Goal: Task Accomplishment & Management: Complete application form

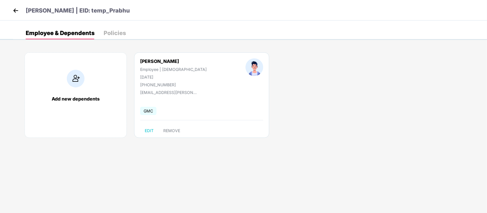
click at [16, 14] on img at bounding box center [15, 10] width 9 height 9
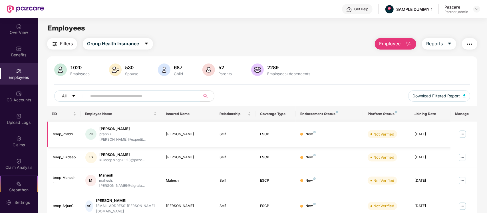
click at [462, 132] on img at bounding box center [462, 134] width 9 height 9
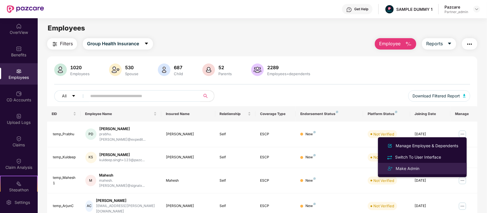
click at [433, 165] on li "Make Admin" at bounding box center [422, 168] width 89 height 11
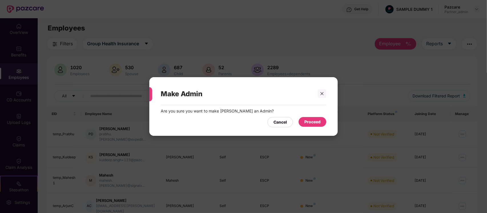
click at [313, 117] on div "Proceed" at bounding box center [312, 122] width 28 height 10
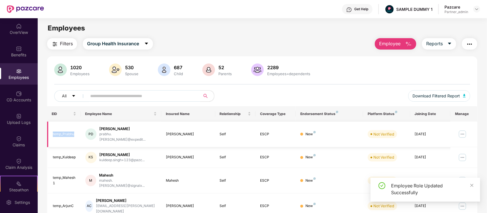
drag, startPoint x: 52, startPoint y: 132, endPoint x: 75, endPoint y: 132, distance: 22.8
click at [75, 132] on div "temp_Prabhu" at bounding box center [64, 134] width 23 height 5
copy div "temp_Prabhu"
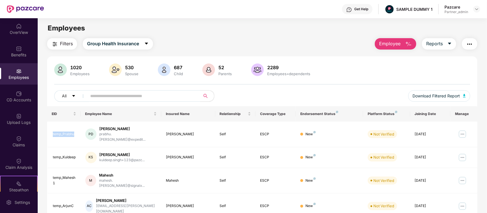
click at [390, 49] on button "Employee" at bounding box center [395, 43] width 41 height 11
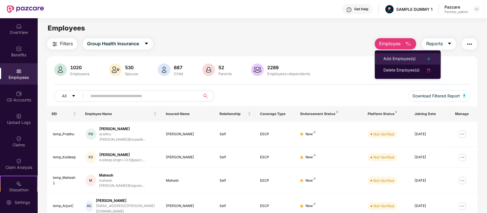
click at [399, 56] on div "Add Employee(s)" at bounding box center [399, 59] width 32 height 7
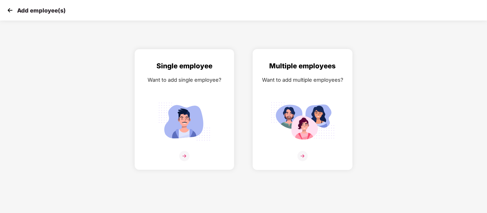
click at [307, 74] on div "Multiple employees Want to add multiple employees?" at bounding box center [302, 115] width 88 height 108
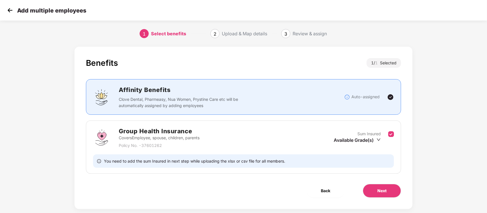
scroll to position [10, 0]
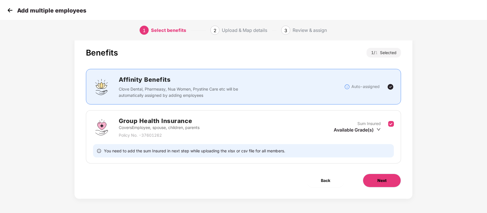
click at [379, 179] on span "Next" at bounding box center [381, 181] width 9 height 6
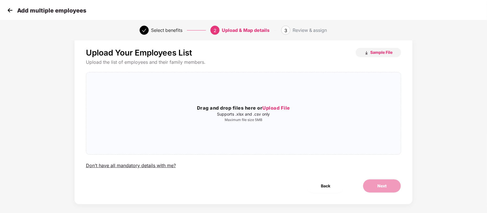
scroll to position [0, 0]
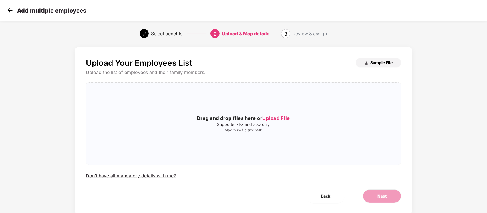
click at [371, 64] on span "Sample File" at bounding box center [381, 62] width 22 height 5
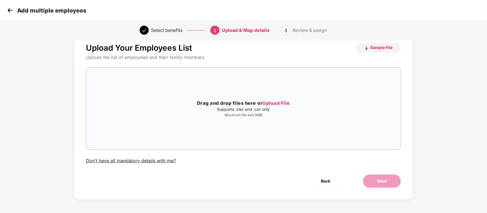
click at [265, 104] on span "Upload File" at bounding box center [276, 103] width 28 height 6
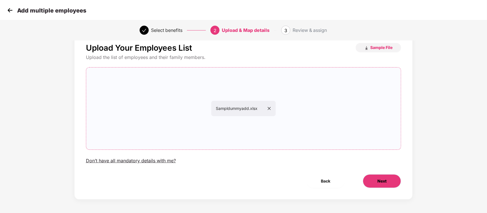
click at [376, 177] on button "Next" at bounding box center [382, 182] width 38 height 14
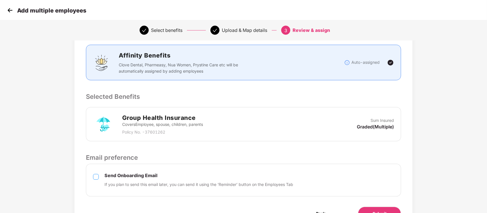
scroll to position [105, 0]
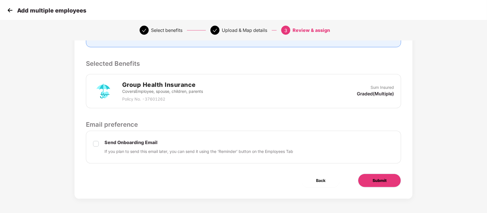
click at [391, 185] on button "Submit" at bounding box center [379, 181] width 43 height 14
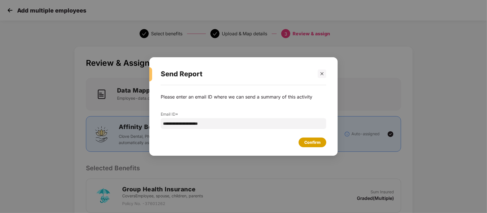
click at [324, 144] on div "Confirm" at bounding box center [312, 143] width 28 height 10
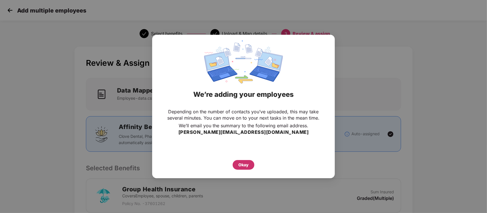
click at [240, 167] on div "Okay" at bounding box center [243, 165] width 10 height 6
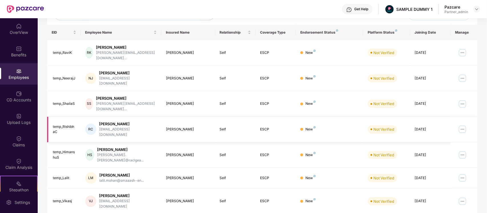
scroll to position [81, 0]
click at [23, 116] on div "Upload Logs" at bounding box center [19, 118] width 38 height 21
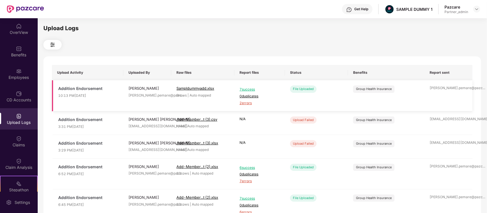
click at [244, 97] on span "0 duplicates" at bounding box center [259, 96] width 40 height 5
click at [244, 102] on span "2 errors" at bounding box center [259, 103] width 40 height 5
click at [27, 78] on div "Employees" at bounding box center [19, 78] width 38 height 6
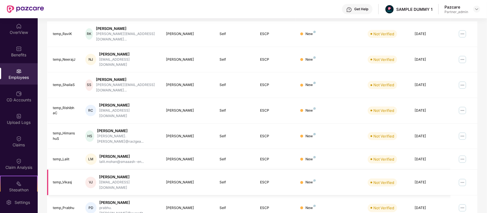
scroll to position [113, 0]
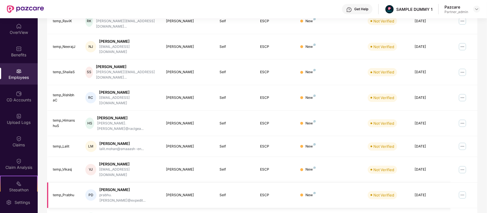
click at [459, 191] on img at bounding box center [462, 195] width 9 height 9
click at [464, 165] on img at bounding box center [462, 169] width 9 height 9
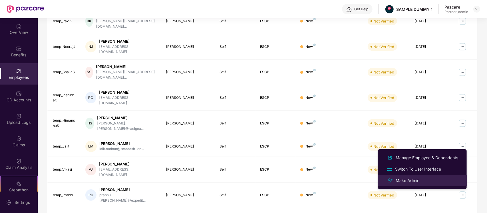
click at [438, 179] on div "Make Admin" at bounding box center [422, 180] width 74 height 7
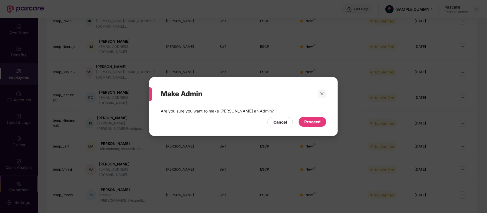
click at [309, 123] on div "Proceed" at bounding box center [312, 122] width 16 height 6
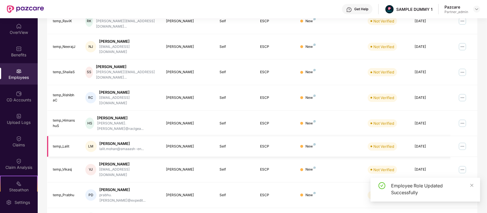
click at [465, 142] on img at bounding box center [462, 146] width 9 height 9
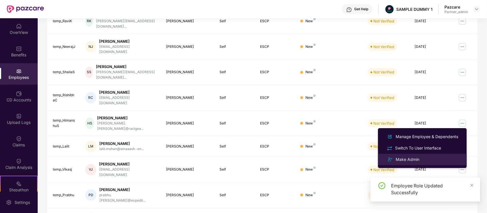
click at [422, 157] on div "Make Admin" at bounding box center [422, 159] width 74 height 7
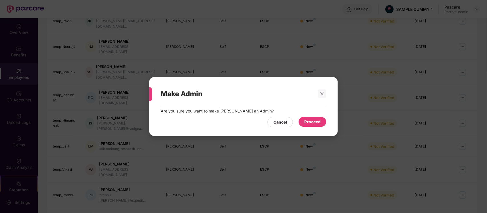
click at [304, 124] on div "Proceed" at bounding box center [312, 122] width 16 height 6
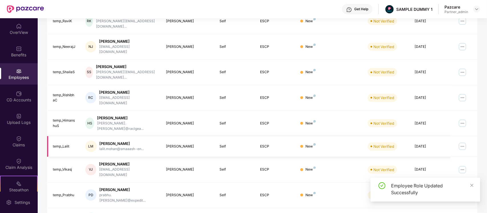
click at [463, 142] on img at bounding box center [462, 146] width 9 height 9
click at [462, 119] on img at bounding box center [462, 123] width 9 height 9
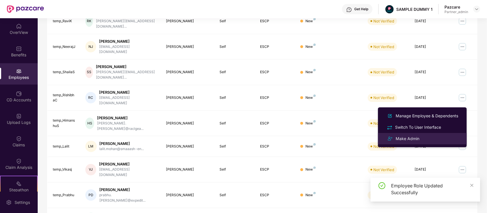
click at [408, 137] on div "Make Admin" at bounding box center [407, 139] width 26 height 6
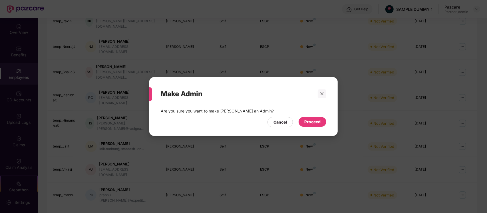
click at [312, 122] on div "Proceed" at bounding box center [312, 122] width 16 height 6
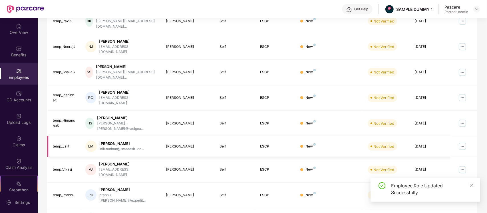
click at [462, 142] on img at bounding box center [462, 146] width 9 height 9
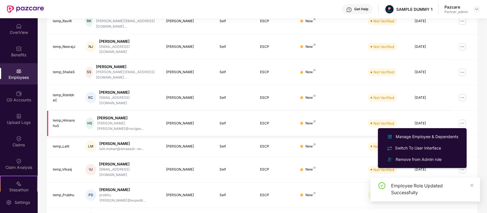
click at [462, 119] on img at bounding box center [462, 123] width 9 height 9
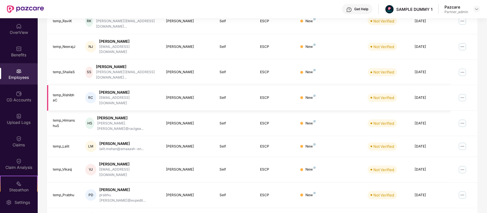
click at [460, 93] on img at bounding box center [462, 97] width 9 height 9
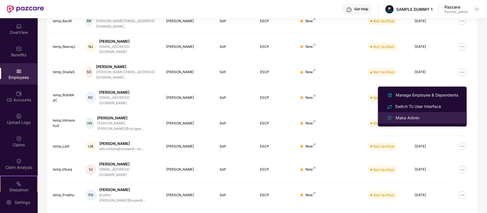
click at [429, 115] on div "Make Admin" at bounding box center [422, 118] width 74 height 7
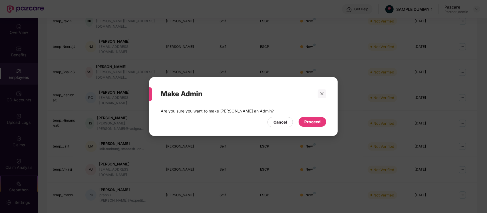
click at [315, 121] on div "Proceed" at bounding box center [312, 122] width 16 height 6
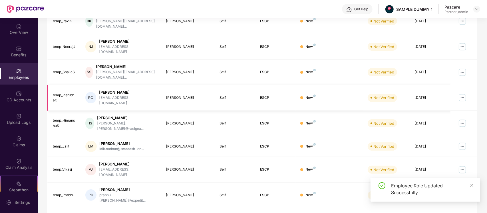
click at [463, 93] on img at bounding box center [462, 97] width 9 height 9
click at [464, 68] on img at bounding box center [462, 72] width 9 height 9
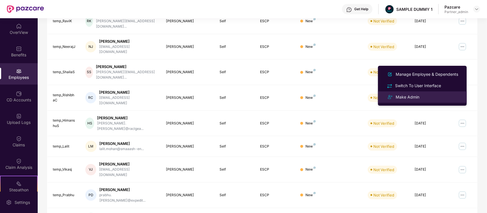
click at [427, 100] on div "Make Admin" at bounding box center [422, 97] width 74 height 7
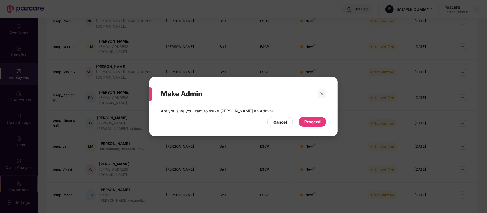
click at [313, 120] on div "Proceed" at bounding box center [312, 122] width 16 height 6
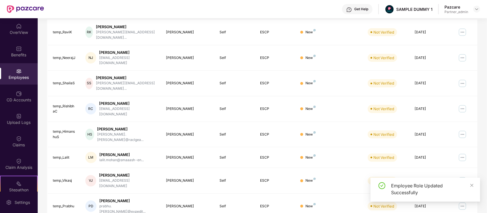
scroll to position [99, 0]
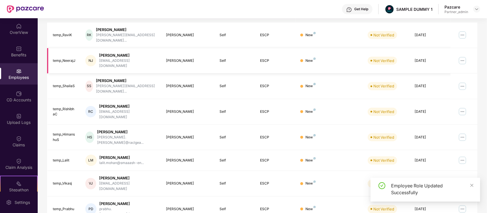
click at [462, 56] on img at bounding box center [462, 60] width 9 height 9
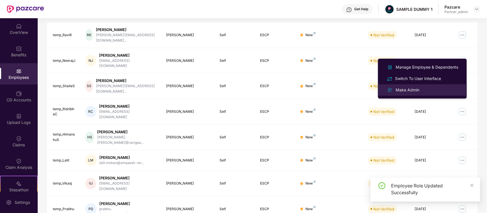
click at [424, 92] on div "Make Admin" at bounding box center [422, 90] width 74 height 7
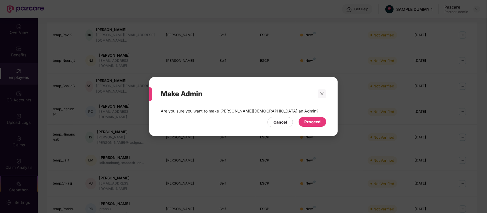
click at [314, 119] on div "Proceed" at bounding box center [312, 122] width 28 height 10
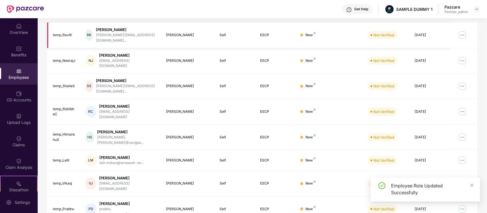
click at [462, 33] on img at bounding box center [462, 35] width 9 height 9
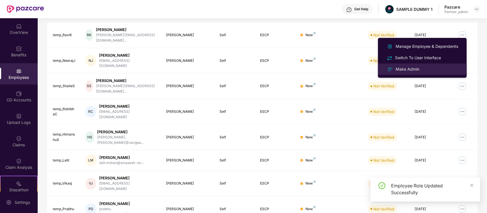
click at [411, 72] on div "Make Admin" at bounding box center [407, 69] width 26 height 6
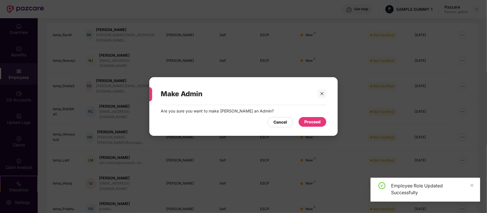
click at [315, 119] on div "Proceed" at bounding box center [312, 122] width 16 height 6
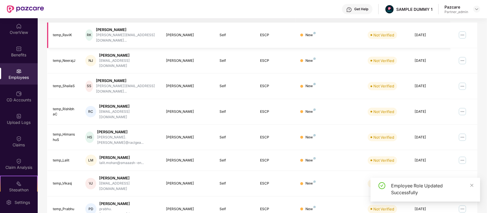
click at [464, 35] on img at bounding box center [462, 35] width 9 height 9
click at [472, 48] on td at bounding box center [463, 61] width 27 height 26
click at [463, 82] on img at bounding box center [462, 86] width 9 height 9
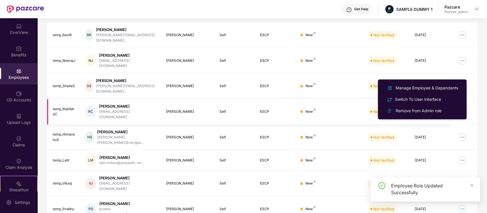
click at [474, 99] on td at bounding box center [463, 112] width 27 height 26
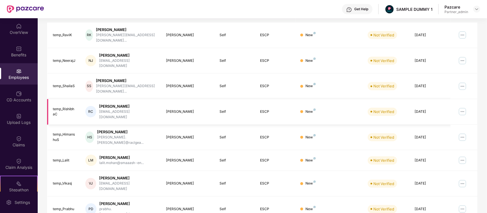
click at [464, 107] on img at bounding box center [462, 111] width 9 height 9
click at [477, 120] on div "Filters Group Health Insurance Employee Reports 1027 Employees 530 Spouse 687 C…" at bounding box center [262, 114] width 449 height 351
click at [466, 133] on img at bounding box center [462, 137] width 9 height 9
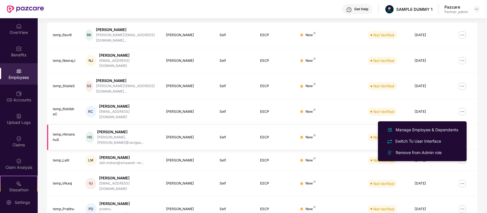
click at [468, 125] on td at bounding box center [463, 138] width 27 height 26
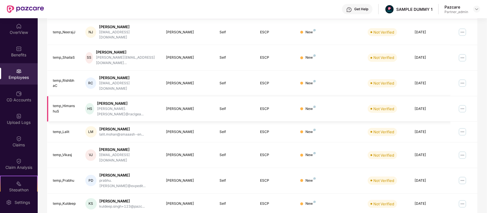
scroll to position [128, 0]
click at [458, 150] on img at bounding box center [462, 154] width 9 height 9
click at [474, 142] on td at bounding box center [463, 155] width 27 height 26
click at [462, 176] on img at bounding box center [462, 180] width 9 height 9
click at [481, 122] on div "Filters Group Health Insurance Employee Reports 1027 Employees 530 Spouse 687 C…" at bounding box center [262, 85] width 449 height 351
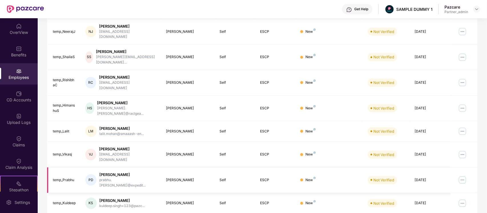
scroll to position [0, 0]
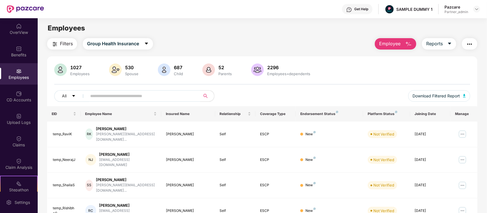
click at [387, 46] on span "Employee" at bounding box center [389, 43] width 21 height 7
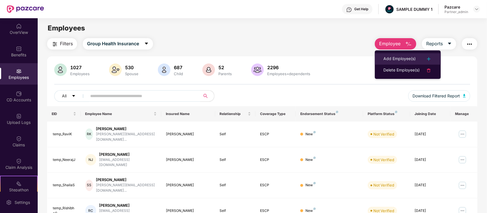
click at [389, 53] on li "Add Employee(s)" at bounding box center [408, 58] width 66 height 11
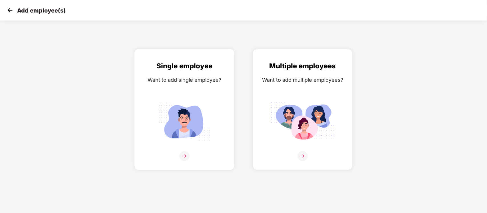
click at [203, 90] on div "Single employee Want to add single employee?" at bounding box center [184, 115] width 88 height 108
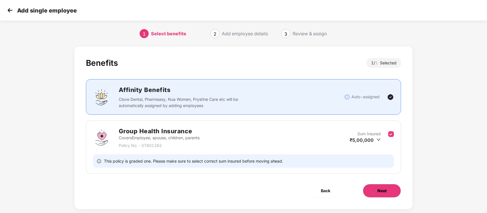
click at [373, 187] on button "Next" at bounding box center [382, 191] width 38 height 14
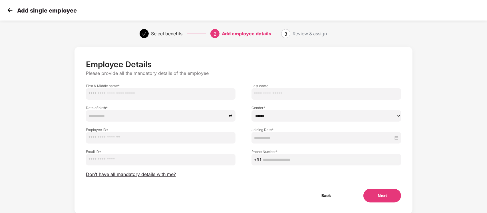
click at [133, 92] on input "text" at bounding box center [160, 93] width 149 height 11
paste input "**********"
type input "**********"
click at [196, 162] on input "email" at bounding box center [160, 159] width 149 height 11
paste input "**********"
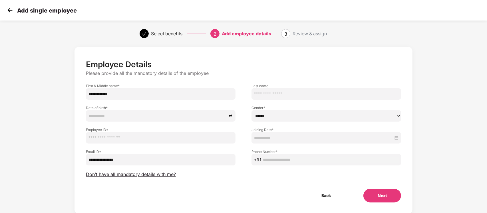
type input "**********"
click at [272, 160] on input "text" at bounding box center [330, 160] width 135 height 6
paste input "**********"
type input "**********"
click at [300, 141] on div at bounding box center [325, 137] width 149 height 11
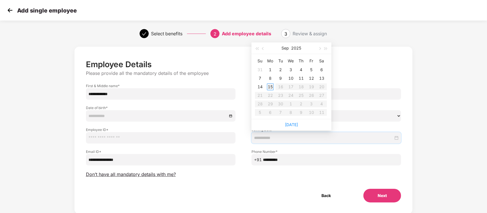
type input "**********"
click at [268, 85] on div "15" at bounding box center [270, 87] width 7 height 7
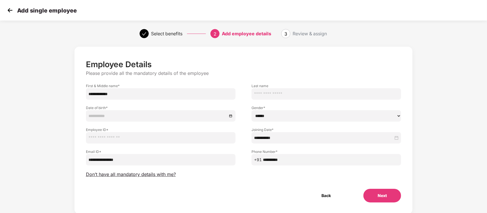
click at [152, 133] on input "text" at bounding box center [160, 137] width 149 height 11
type input "**********"
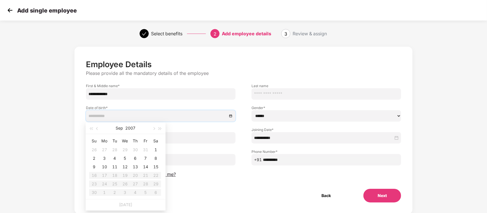
click at [166, 116] on input at bounding box center [157, 116] width 139 height 6
click at [91, 128] on span "button" at bounding box center [91, 129] width 3 height 3
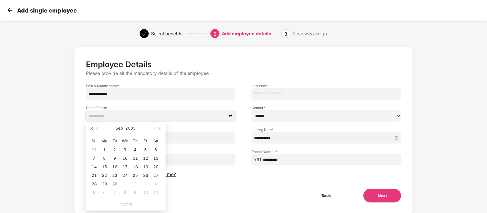
click at [91, 128] on span "button" at bounding box center [91, 129] width 3 height 3
type input "**********"
click at [147, 148] on div "1" at bounding box center [145, 150] width 7 height 7
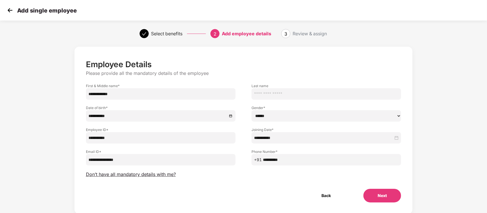
click at [294, 116] on select "****** **** ******" at bounding box center [325, 115] width 149 height 11
select select "****"
click at [251, 110] on select "****** **** ******" at bounding box center [325, 115] width 149 height 11
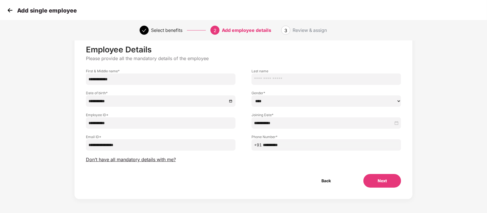
click at [378, 186] on button "Next" at bounding box center [382, 181] width 38 height 14
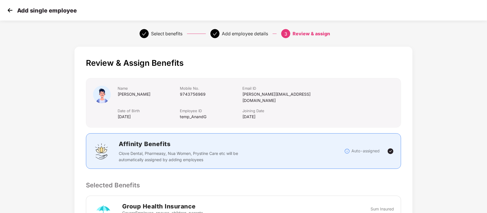
scroll to position [116, 0]
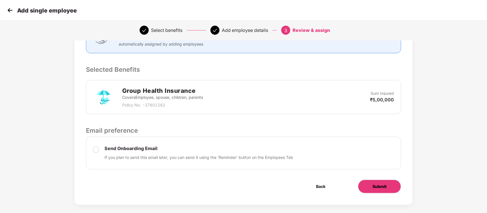
click at [373, 180] on button "Submit" at bounding box center [379, 187] width 43 height 14
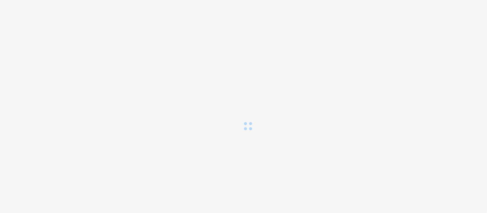
scroll to position [0, 0]
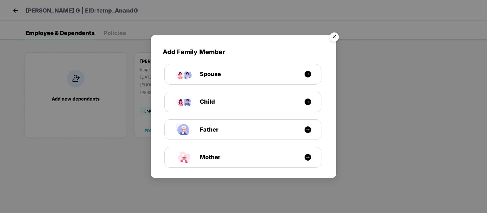
click at [332, 33] on img "Close" at bounding box center [334, 38] width 16 height 16
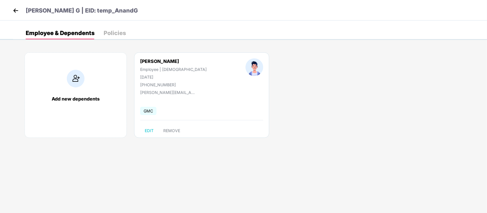
click at [19, 11] on img at bounding box center [15, 10] width 9 height 9
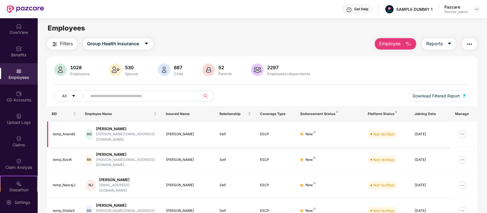
click at [463, 133] on img at bounding box center [462, 134] width 9 height 9
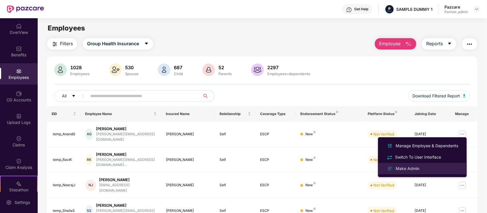
click at [418, 168] on div "Make Admin" at bounding box center [407, 169] width 26 height 6
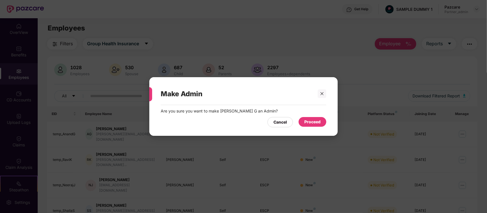
click at [313, 120] on div "Proceed" at bounding box center [312, 122] width 16 height 6
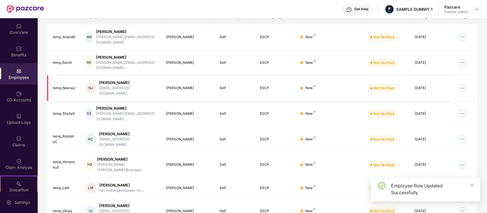
scroll to position [98, 0]
click at [463, 58] on img at bounding box center [462, 62] width 9 height 9
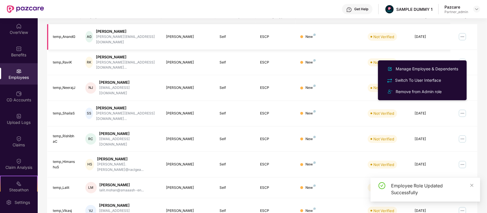
click at [459, 37] on img at bounding box center [462, 36] width 9 height 9
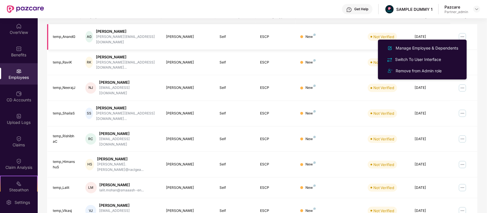
click at [459, 37] on img at bounding box center [462, 36] width 9 height 9
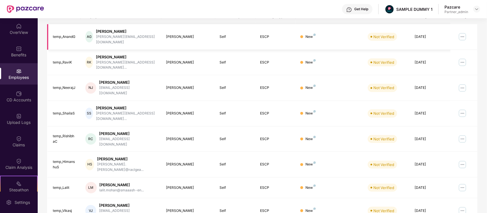
click at [459, 37] on img at bounding box center [462, 36] width 9 height 9
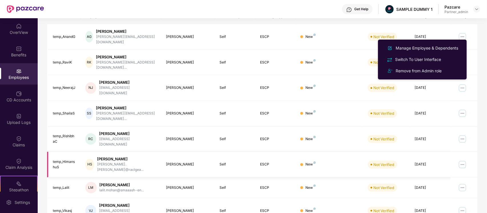
scroll to position [0, 0]
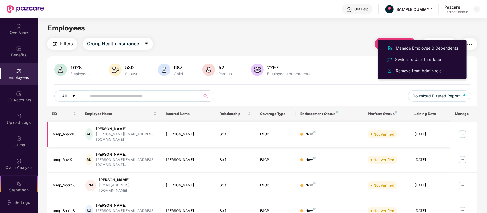
click at [464, 134] on img at bounding box center [462, 134] width 9 height 9
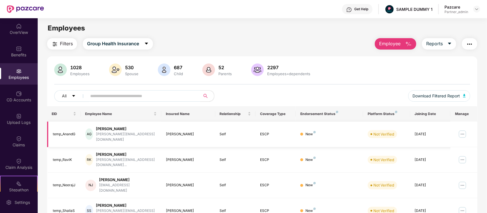
click at [464, 134] on img at bounding box center [462, 134] width 9 height 9
click at [474, 134] on td at bounding box center [463, 135] width 27 height 26
